Goal: Information Seeking & Learning: Learn about a topic

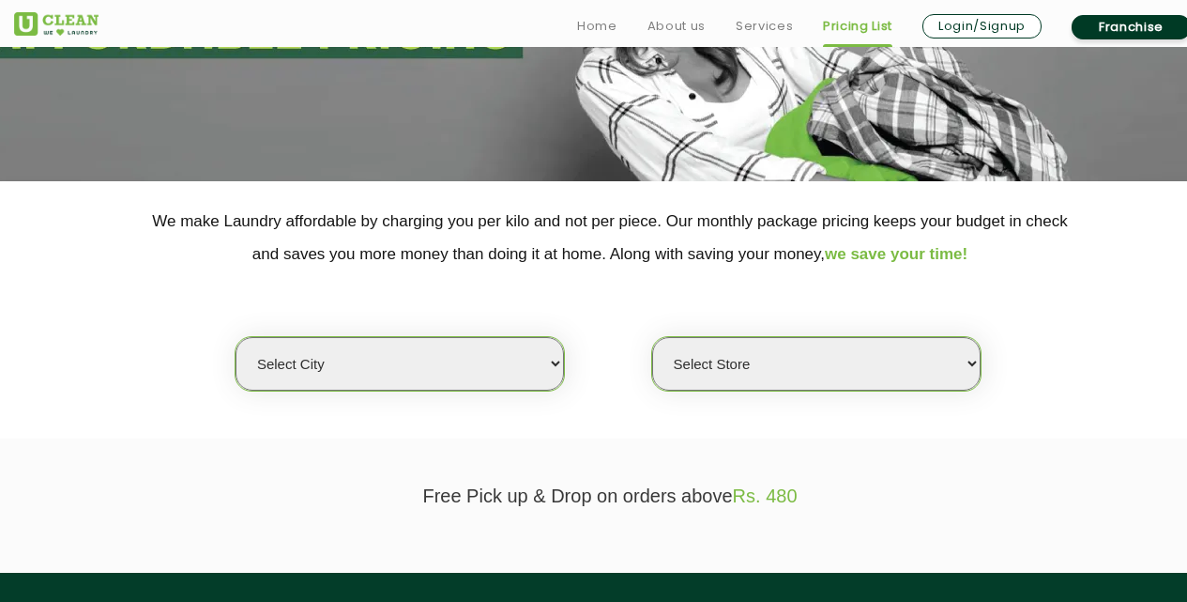
scroll to position [282, 0]
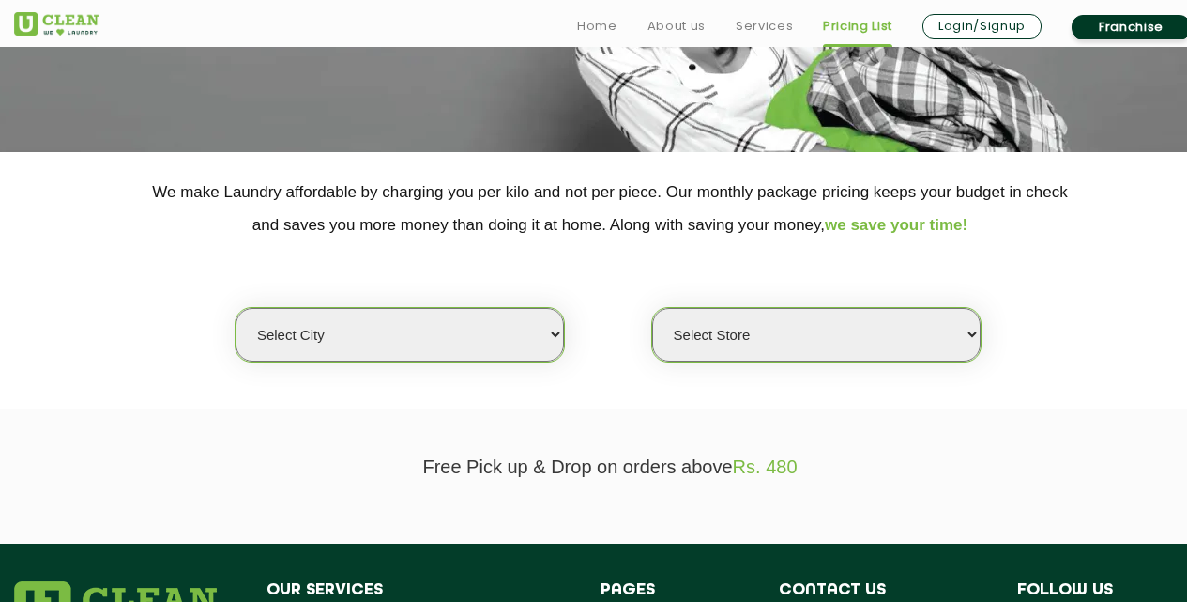
click at [425, 336] on select "Select city [GEOGRAPHIC_DATA] [GEOGRAPHIC_DATA] [GEOGRAPHIC_DATA] [GEOGRAPHIC_D…" at bounding box center [400, 334] width 328 height 53
select select "206"
click at [236, 308] on select "Select city [GEOGRAPHIC_DATA] [GEOGRAPHIC_DATA] [GEOGRAPHIC_DATA] [GEOGRAPHIC_D…" at bounding box center [400, 334] width 328 height 53
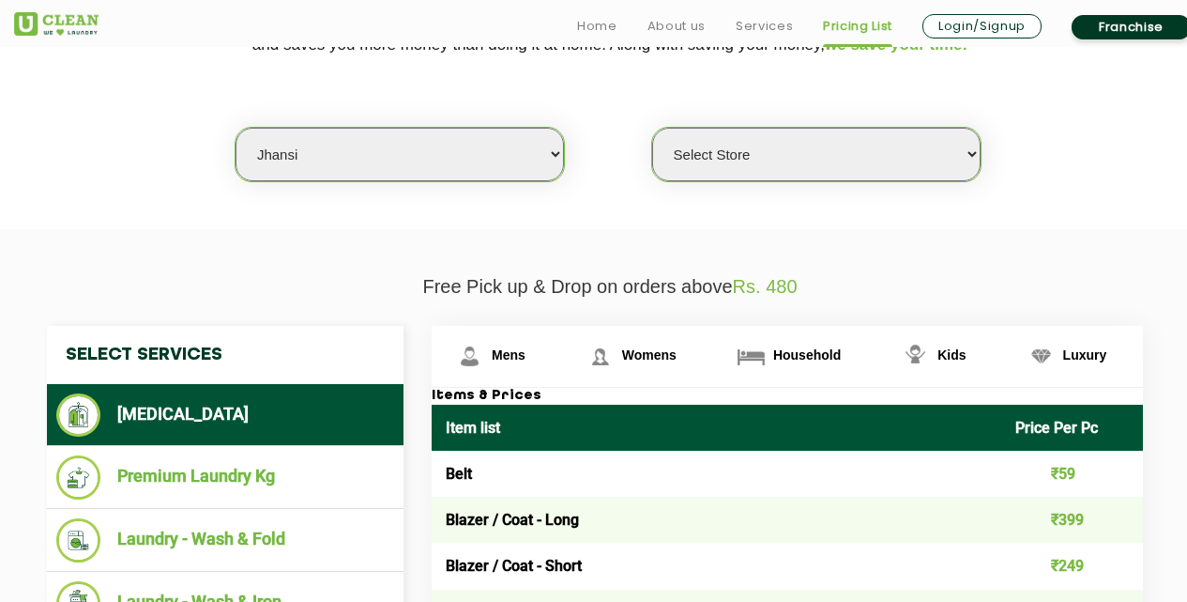
scroll to position [469, 0]
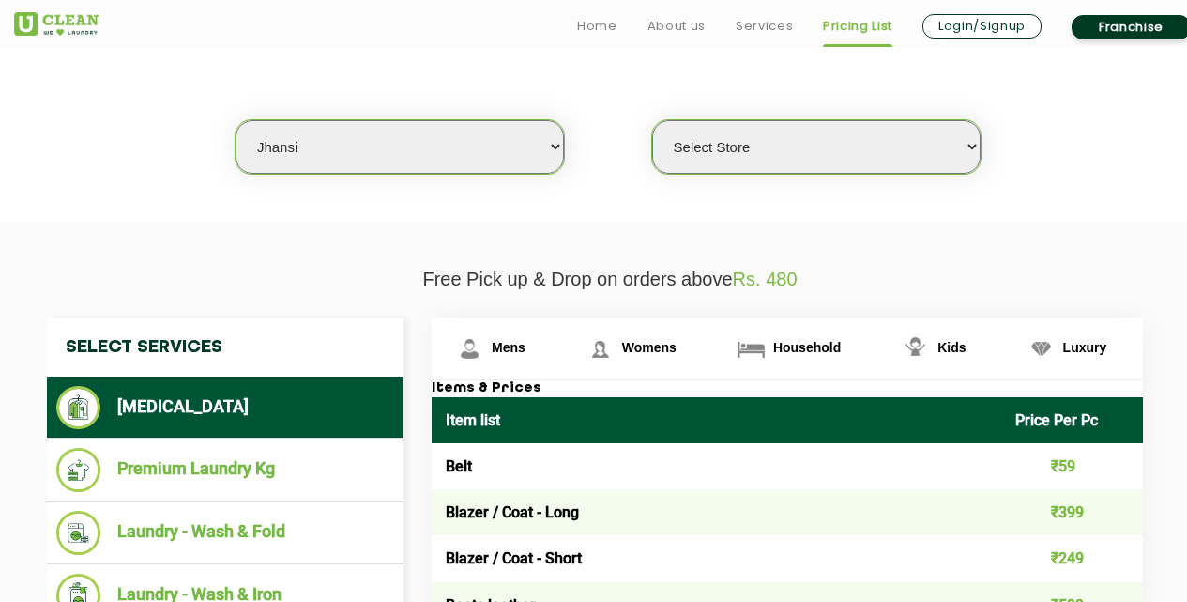
click at [772, 126] on select "Select Store [GEOGRAPHIC_DATA][PERSON_NAME]" at bounding box center [816, 146] width 328 height 53
select select "610"
click at [652, 120] on select "Select Store [GEOGRAPHIC_DATA][PERSON_NAME]" at bounding box center [816, 146] width 328 height 53
click at [598, 206] on section "We make Laundry affordable by charging you per kilo and not per piece. Our mont…" at bounding box center [593, 92] width 1187 height 257
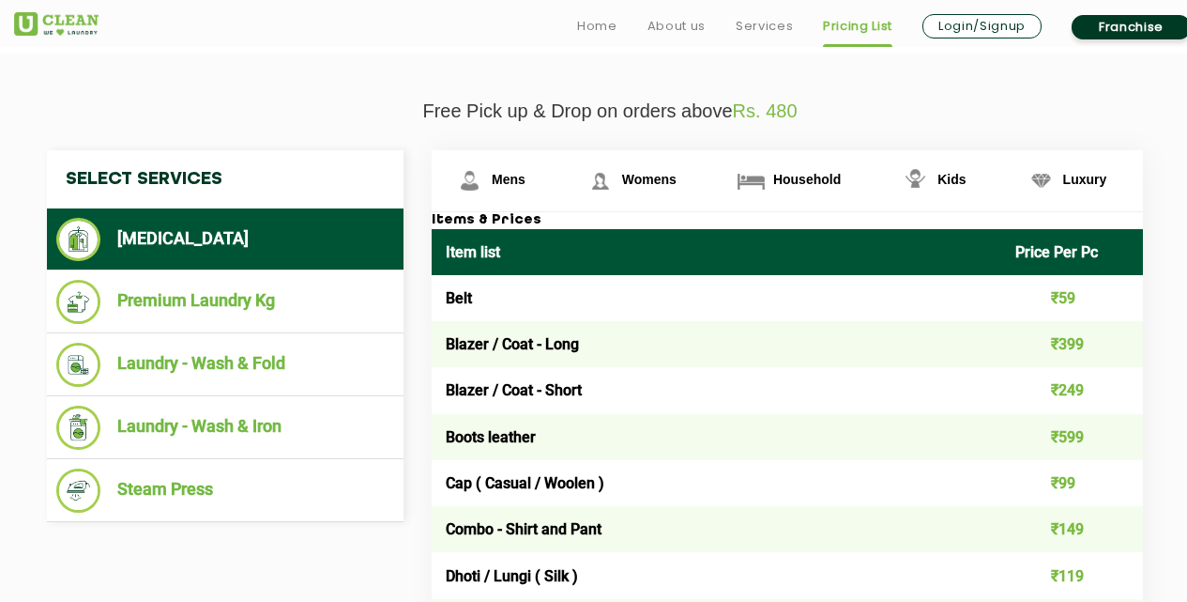
scroll to position [751, 0]
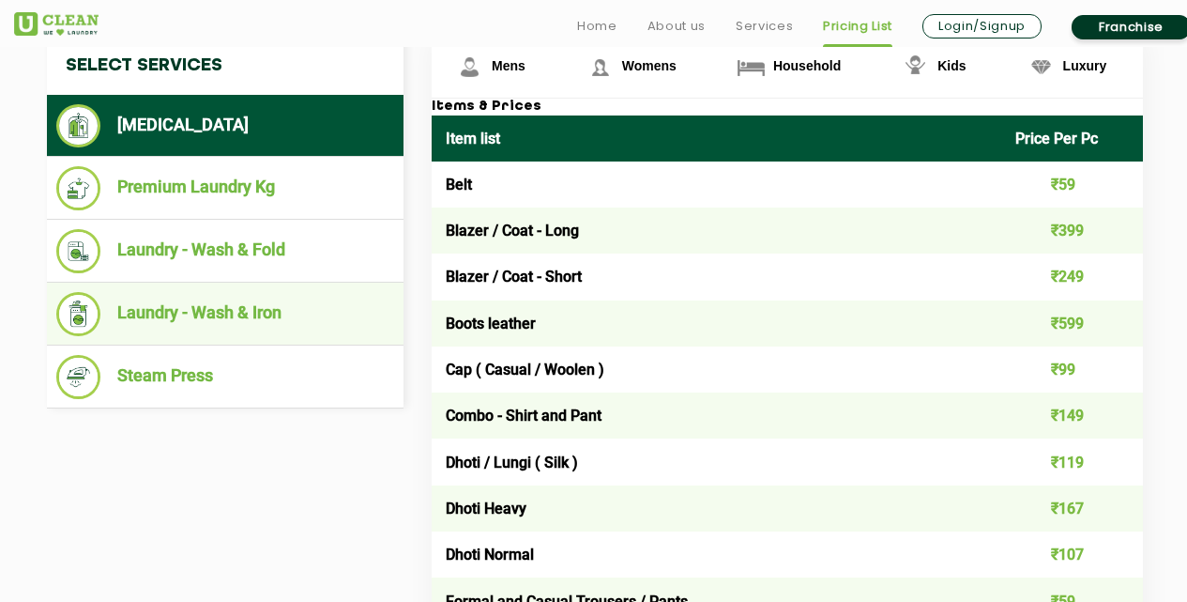
click at [267, 298] on li "Laundry - Wash & Iron" at bounding box center [225, 314] width 338 height 44
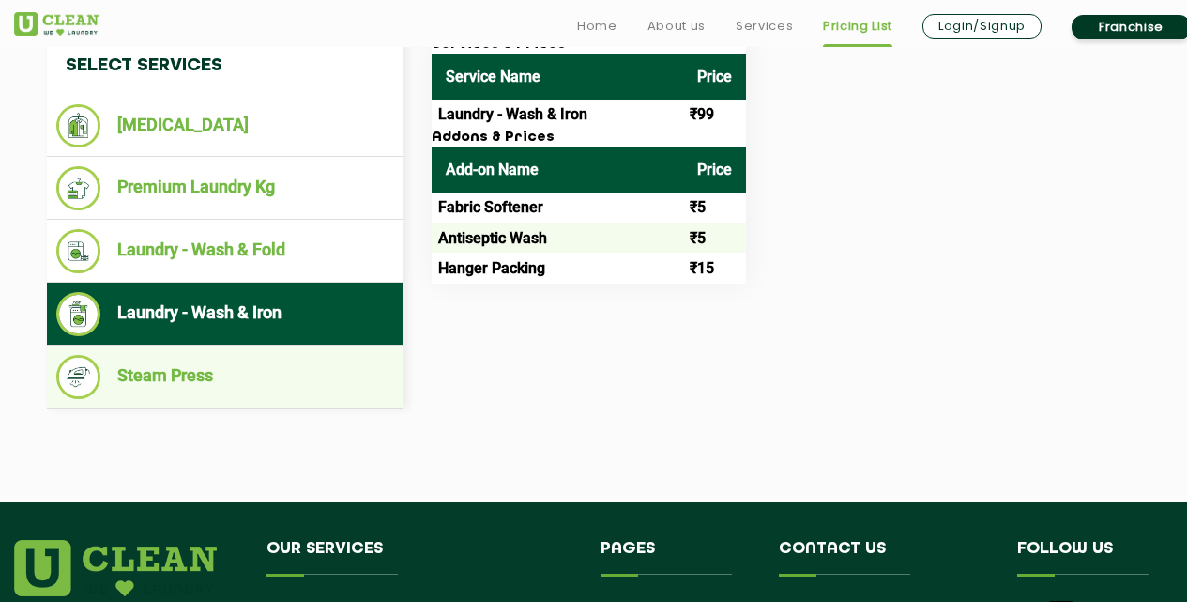
click at [201, 370] on li "Steam Press" at bounding box center [225, 377] width 338 height 44
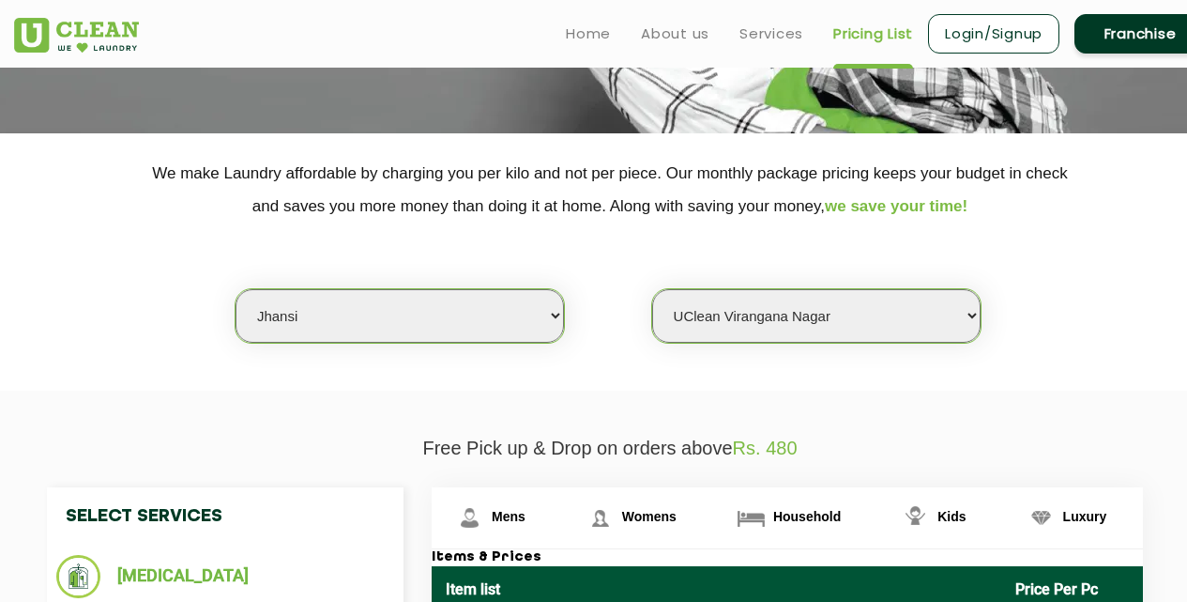
scroll to position [282, 0]
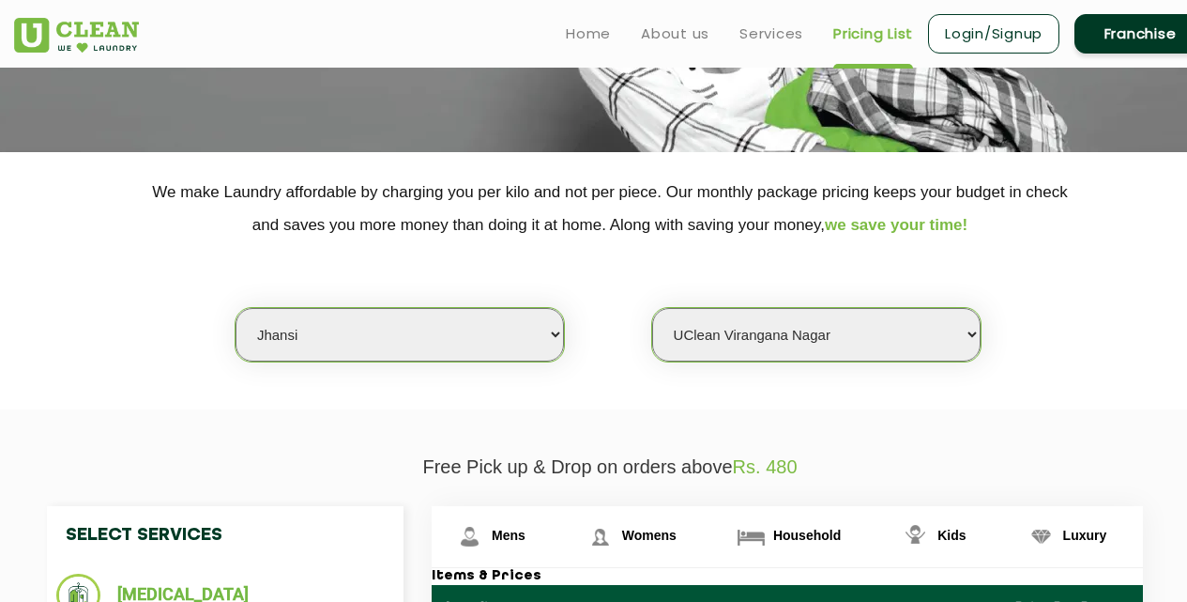
click at [613, 380] on section "We make Laundry affordable by charging you per kilo and not per piece. Our mont…" at bounding box center [593, 280] width 1187 height 257
click at [289, 379] on section "We make Laundry affordable by charging you per kilo and not per piece. Our mont…" at bounding box center [593, 280] width 1187 height 257
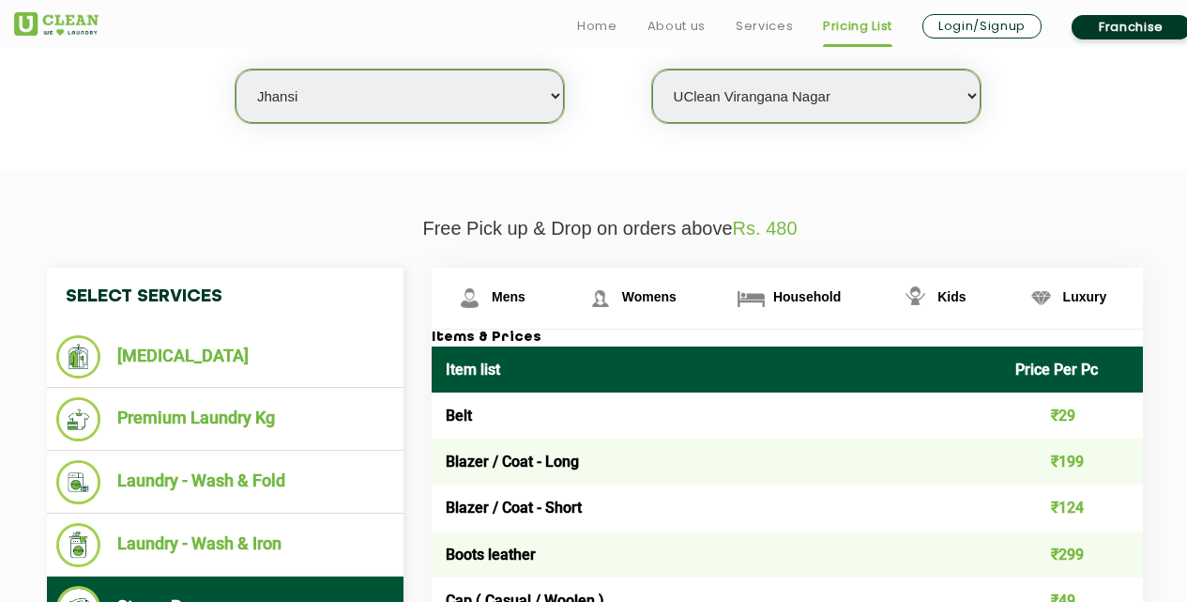
scroll to position [657, 0]
